Goal: Task Accomplishment & Management: Complete application form

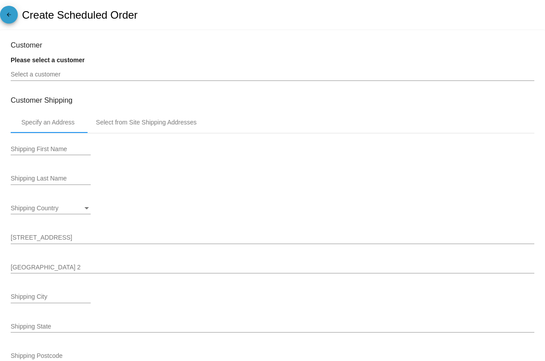
click at [8, 16] on mat-icon "arrow_back" at bounding box center [9, 17] width 11 height 11
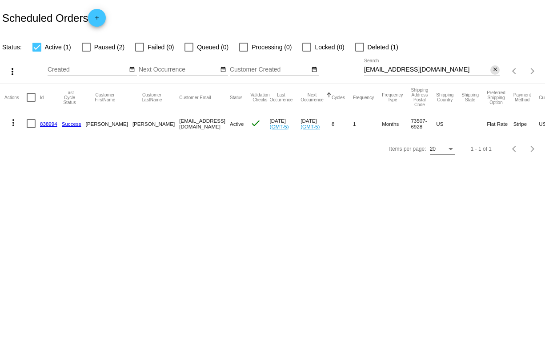
click at [494, 73] on mat-icon "close" at bounding box center [495, 69] width 6 height 7
click at [494, 73] on mat-icon "search" at bounding box center [494, 71] width 11 height 14
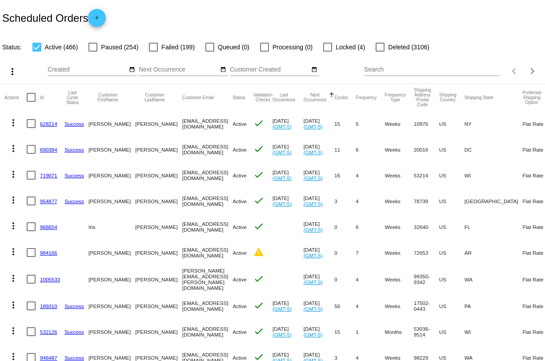
click at [372, 71] on input "Search" at bounding box center [432, 69] width 136 height 7
paste input "kkheel@verizon.net"
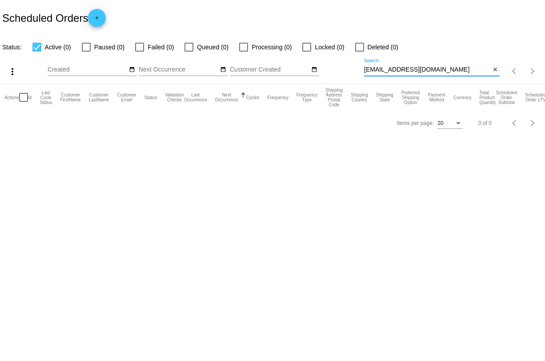
type input "kkheel@verizon.net"
click at [98, 22] on mat-icon "add" at bounding box center [97, 20] width 11 height 11
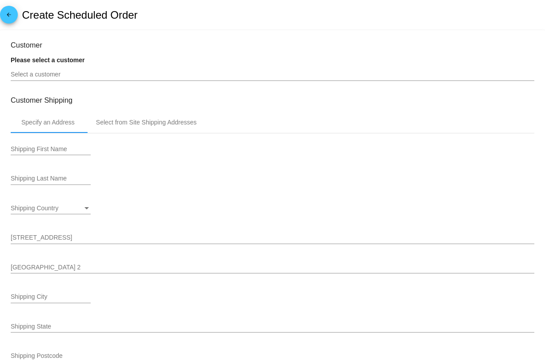
type input "9/29/2025"
click at [85, 79] on div "Select a customer" at bounding box center [272, 72] width 523 height 17
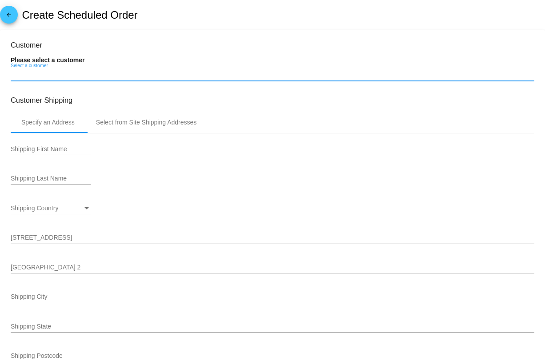
paste input "kkheel@verizon.net"
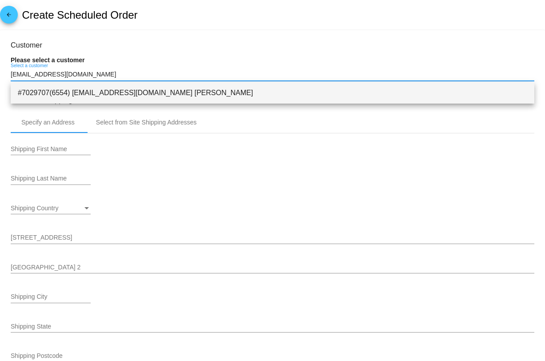
type input "kkheel@verizon.net"
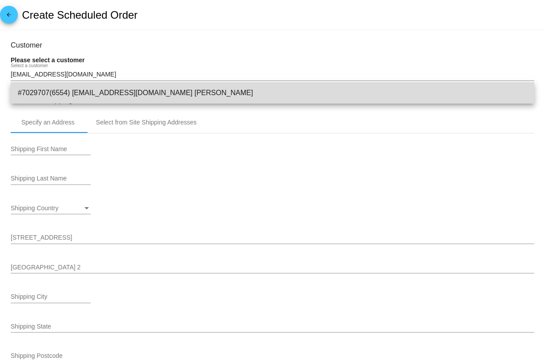
click at [88, 88] on span "#7029707(6554) kkheel@verizon.net Kate Kheel" at bounding box center [272, 92] width 509 height 21
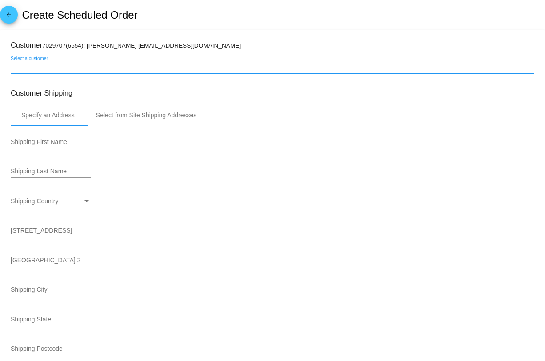
click at [73, 139] on div "Shipping First Name" at bounding box center [51, 139] width 80 height 17
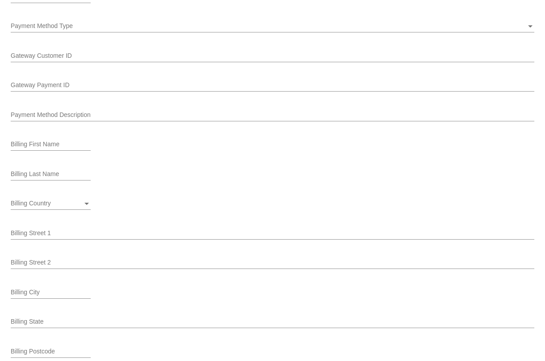
scroll to position [795, 0]
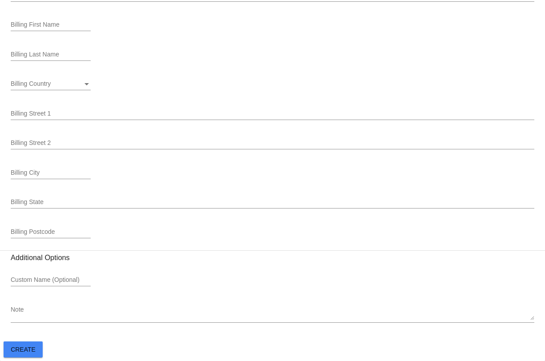
click at [33, 354] on button "Create" at bounding box center [23, 349] width 39 height 16
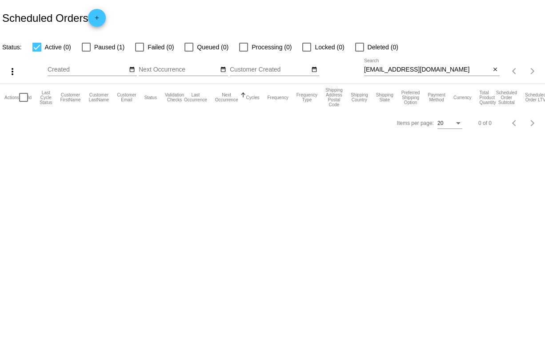
click at [85, 45] on div at bounding box center [86, 47] width 9 height 9
click at [86, 52] on input "Paused (1)" at bounding box center [86, 52] width 0 height 0
checkbox input "true"
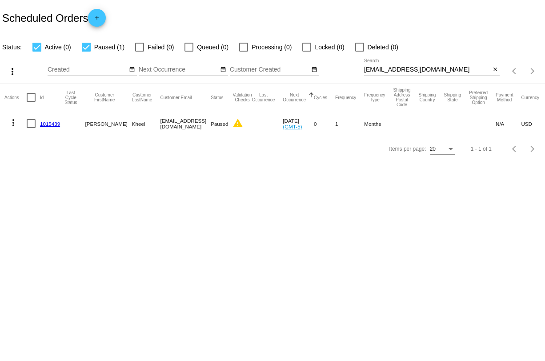
click at [55, 124] on link "1015439" at bounding box center [50, 124] width 20 height 6
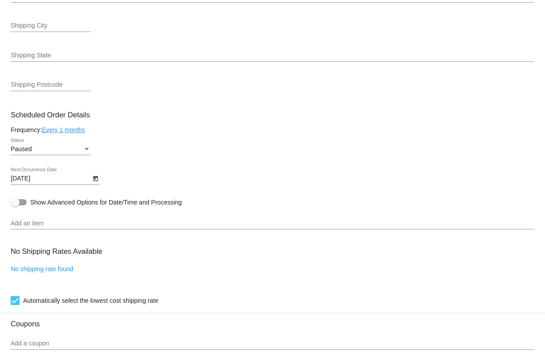
scroll to position [324, 0]
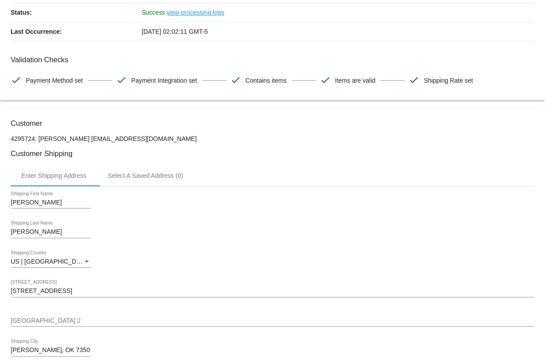
scroll to position [81, 0]
